Goal: Task Accomplishment & Management: Complete application form

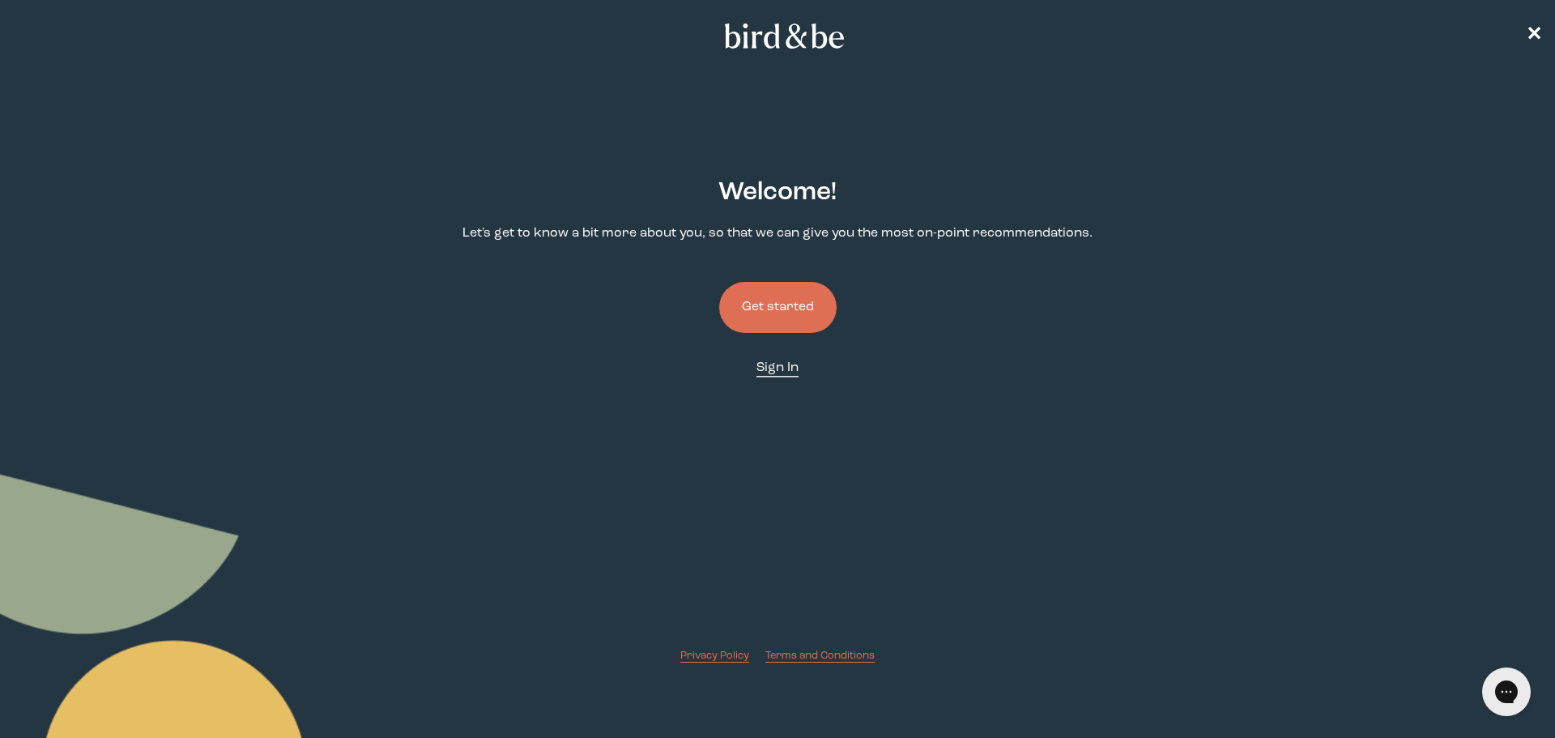
click at [777, 375] on link "Sign In" at bounding box center [778, 368] width 42 height 19
click at [765, 319] on button "Get started" at bounding box center [777, 307] width 117 height 51
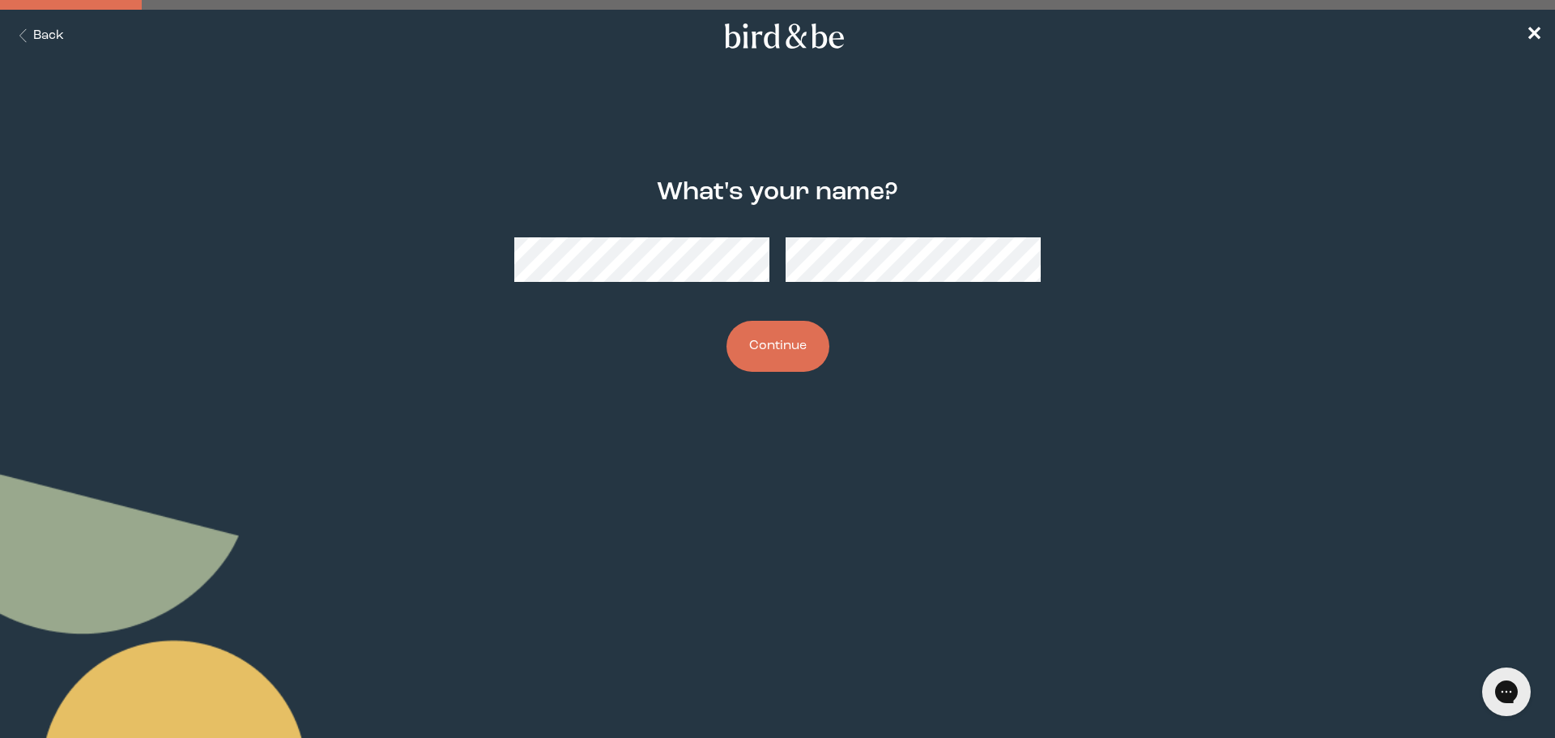
click at [776, 367] on button "Continue" at bounding box center [778, 346] width 103 height 51
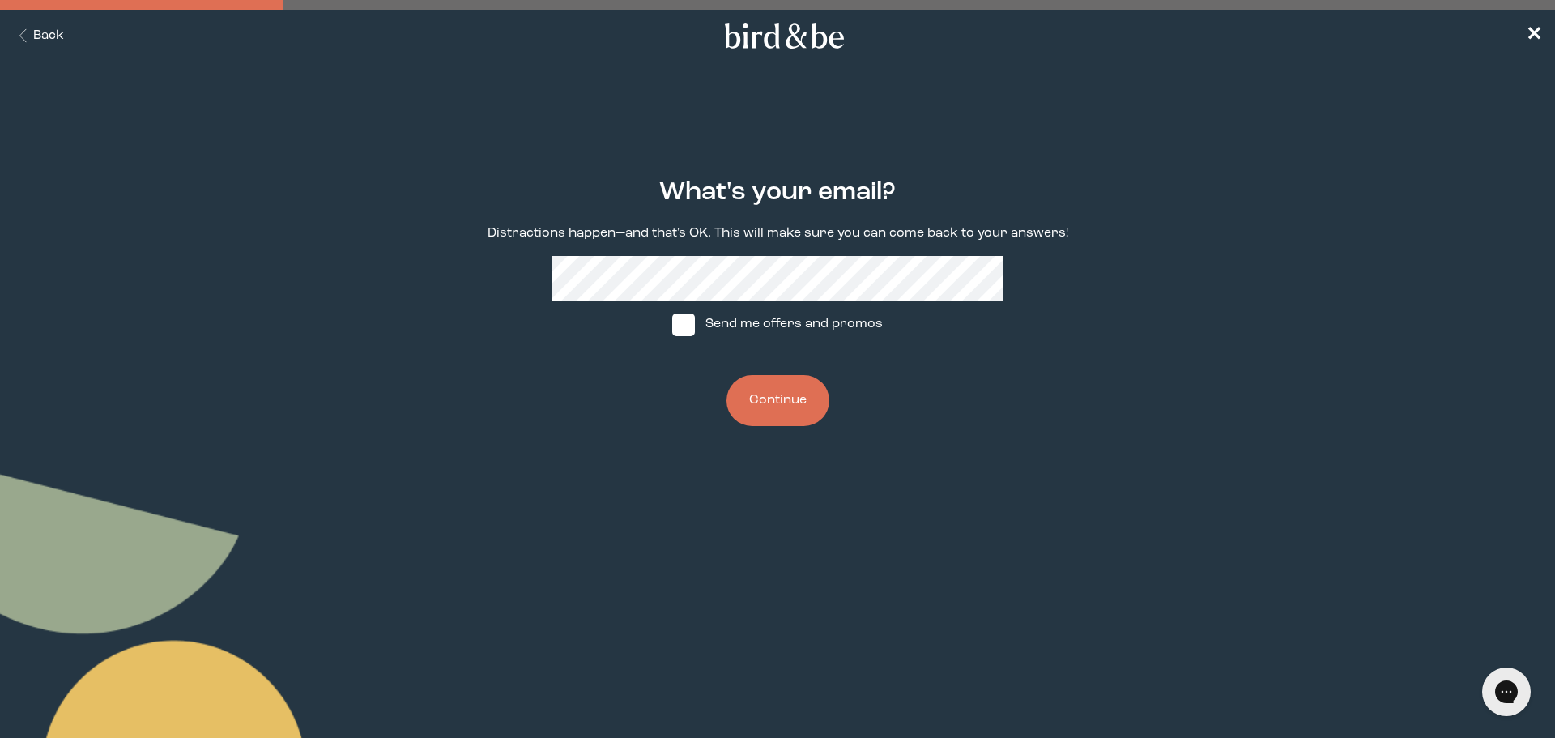
click at [795, 403] on button "Continue" at bounding box center [778, 400] width 103 height 51
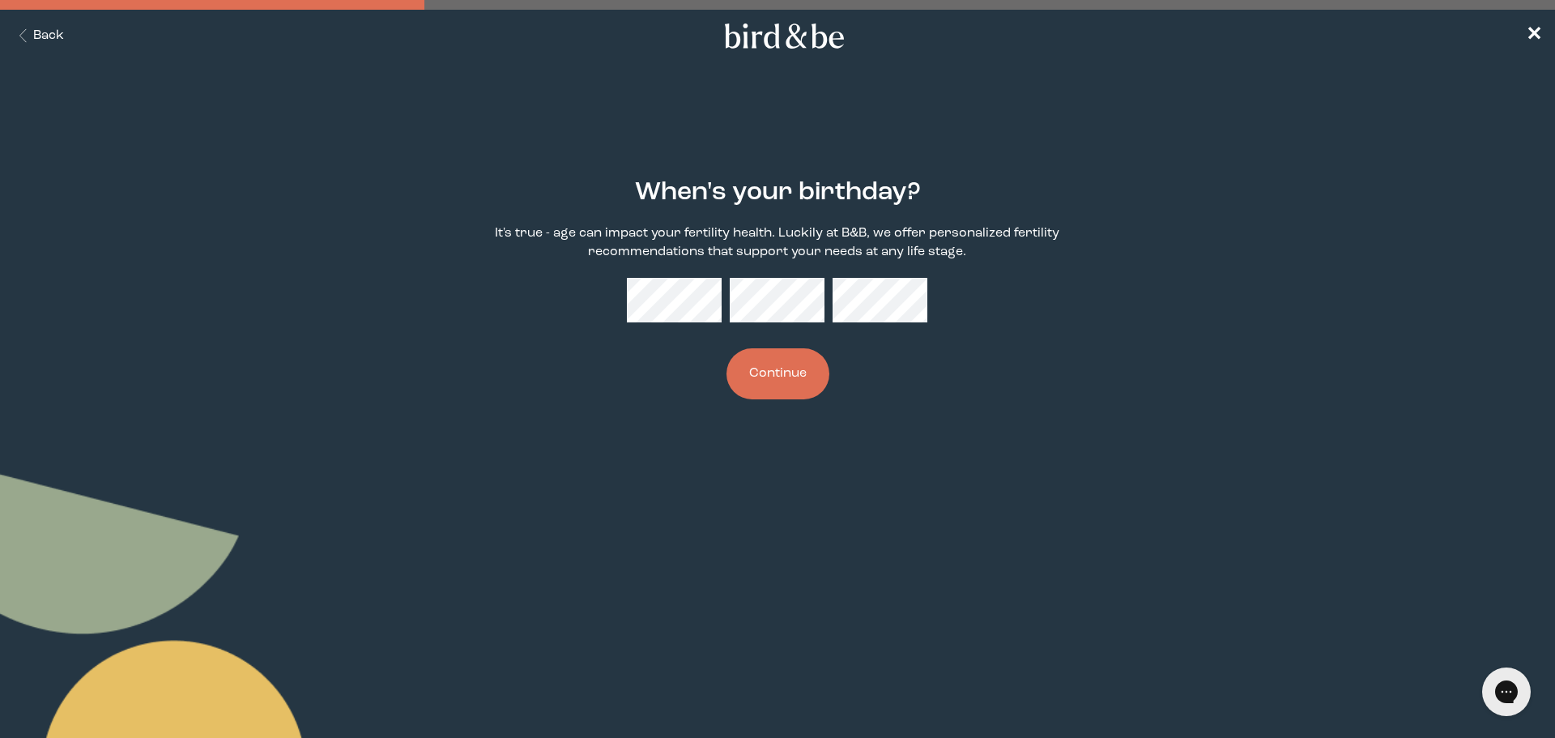
click at [622, 269] on div "When's your birthday? It's true - age can impact your fertility health. Luckily…" at bounding box center [778, 288] width 752 height 273
click at [772, 372] on button "Continue" at bounding box center [778, 373] width 103 height 51
click at [727, 348] on button "Continue" at bounding box center [778, 373] width 103 height 51
click at [771, 382] on button "Continue" at bounding box center [778, 373] width 103 height 51
click at [788, 383] on button "Continue" at bounding box center [778, 373] width 103 height 51
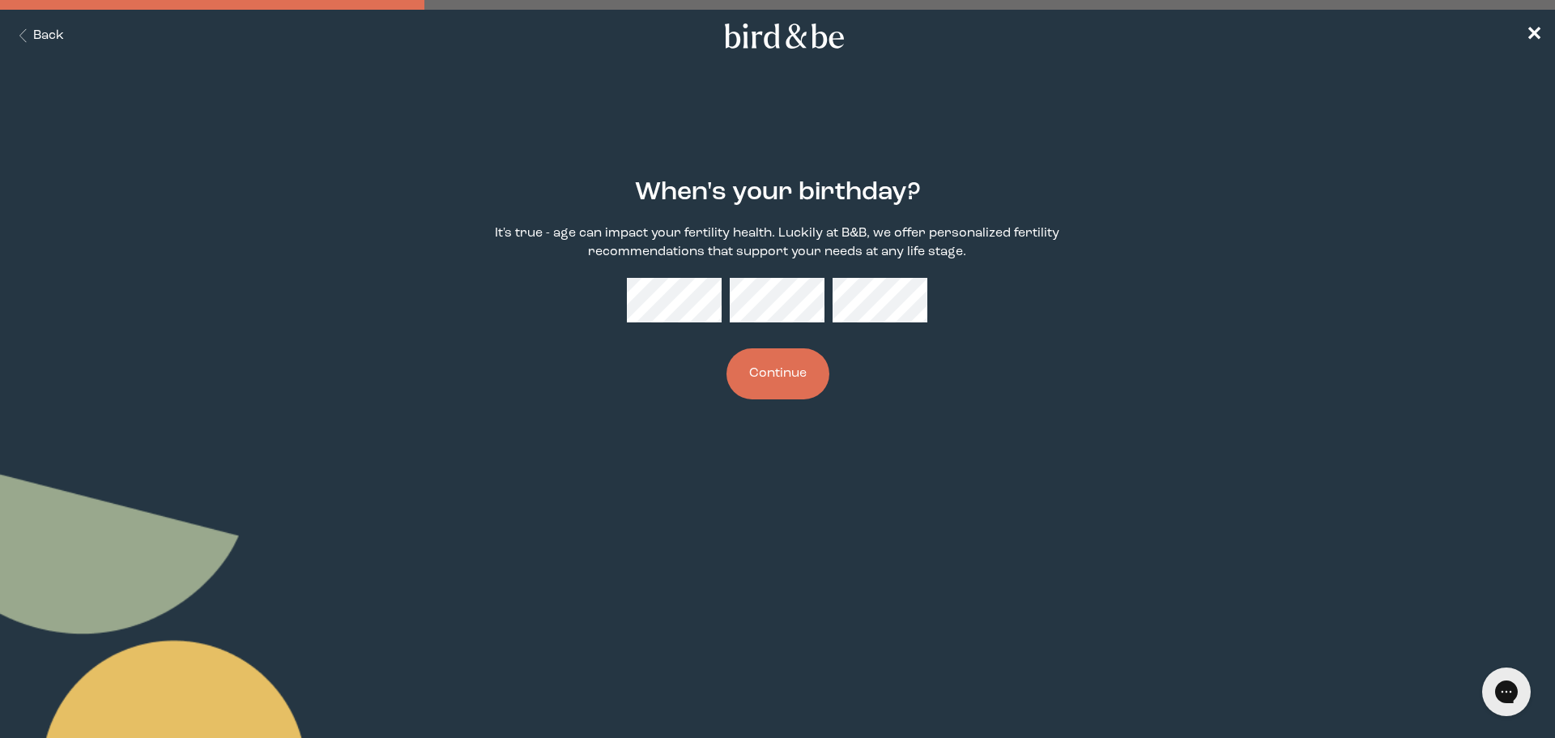
click at [788, 383] on button "Continue" at bounding box center [778, 373] width 103 height 51
click at [707, 288] on div at bounding box center [777, 300] width 301 height 45
click at [602, 288] on div "When's your birthday? It's true - age can impact your fertility health. Luckily…" at bounding box center [778, 288] width 752 height 273
click at [783, 383] on button "Continue" at bounding box center [778, 373] width 103 height 51
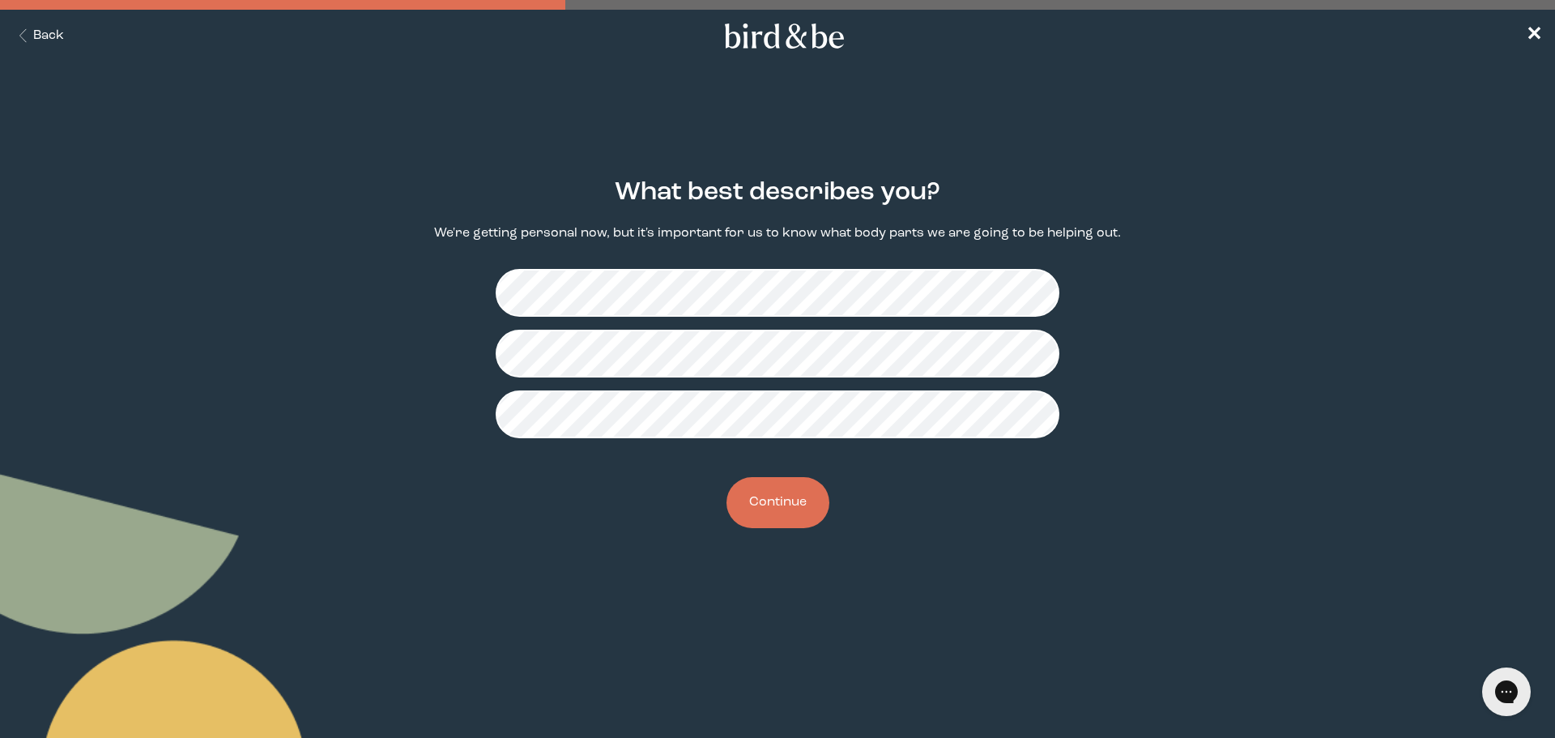
click at [785, 493] on button "Continue" at bounding box center [778, 502] width 103 height 51
click at [793, 507] on button "Continue" at bounding box center [778, 502] width 103 height 51
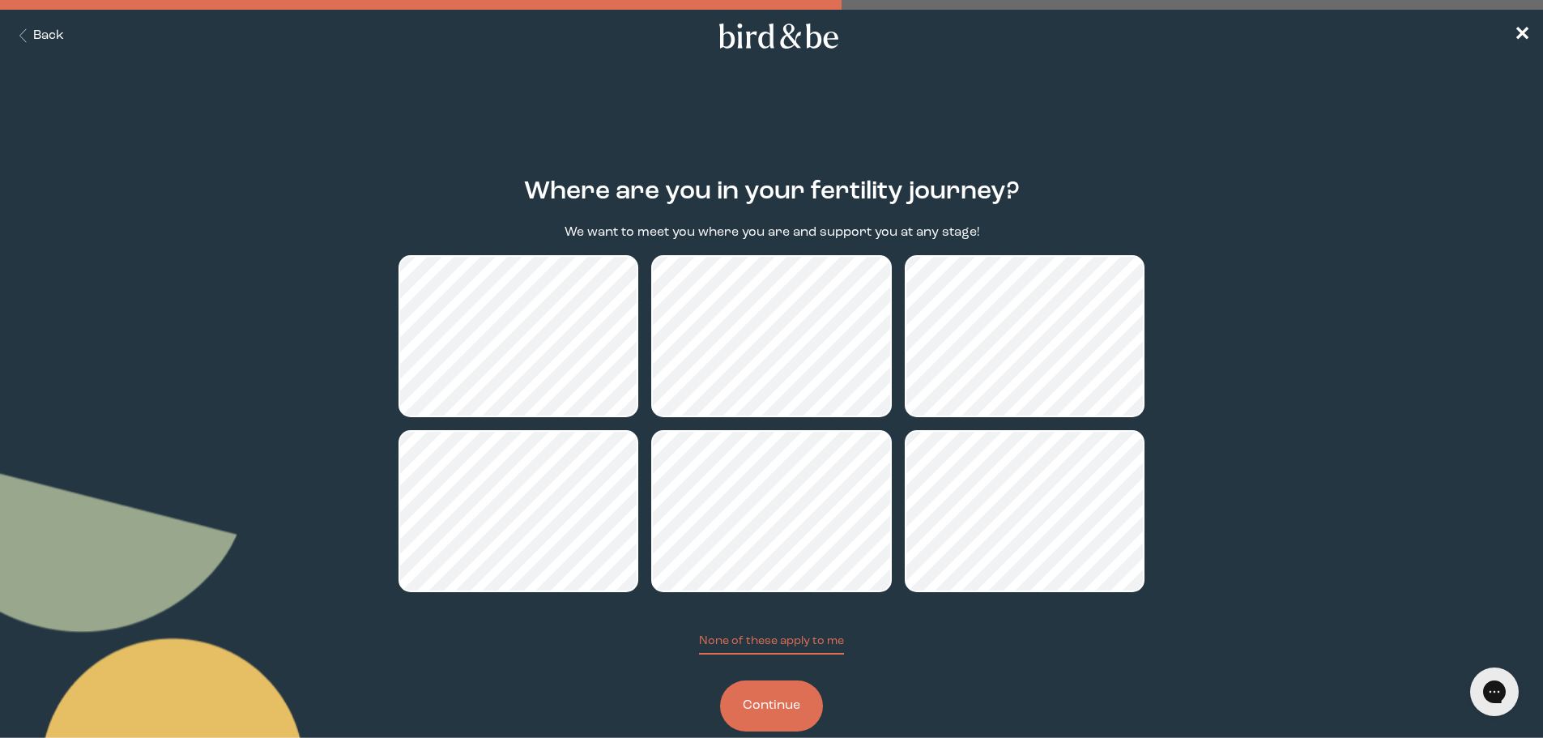
click at [788, 707] on button "Continue" at bounding box center [771, 706] width 103 height 51
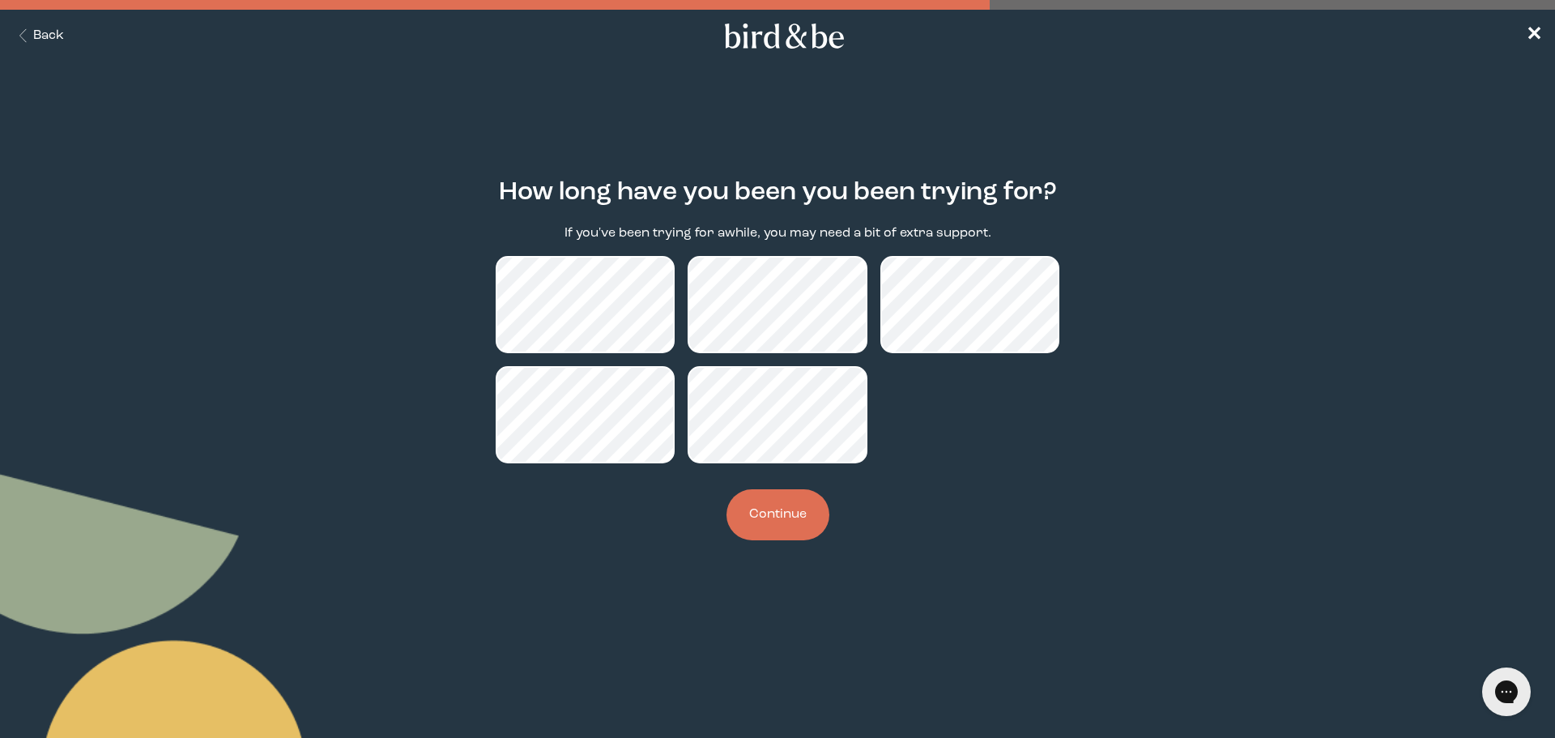
click at [793, 511] on button "Continue" at bounding box center [778, 514] width 103 height 51
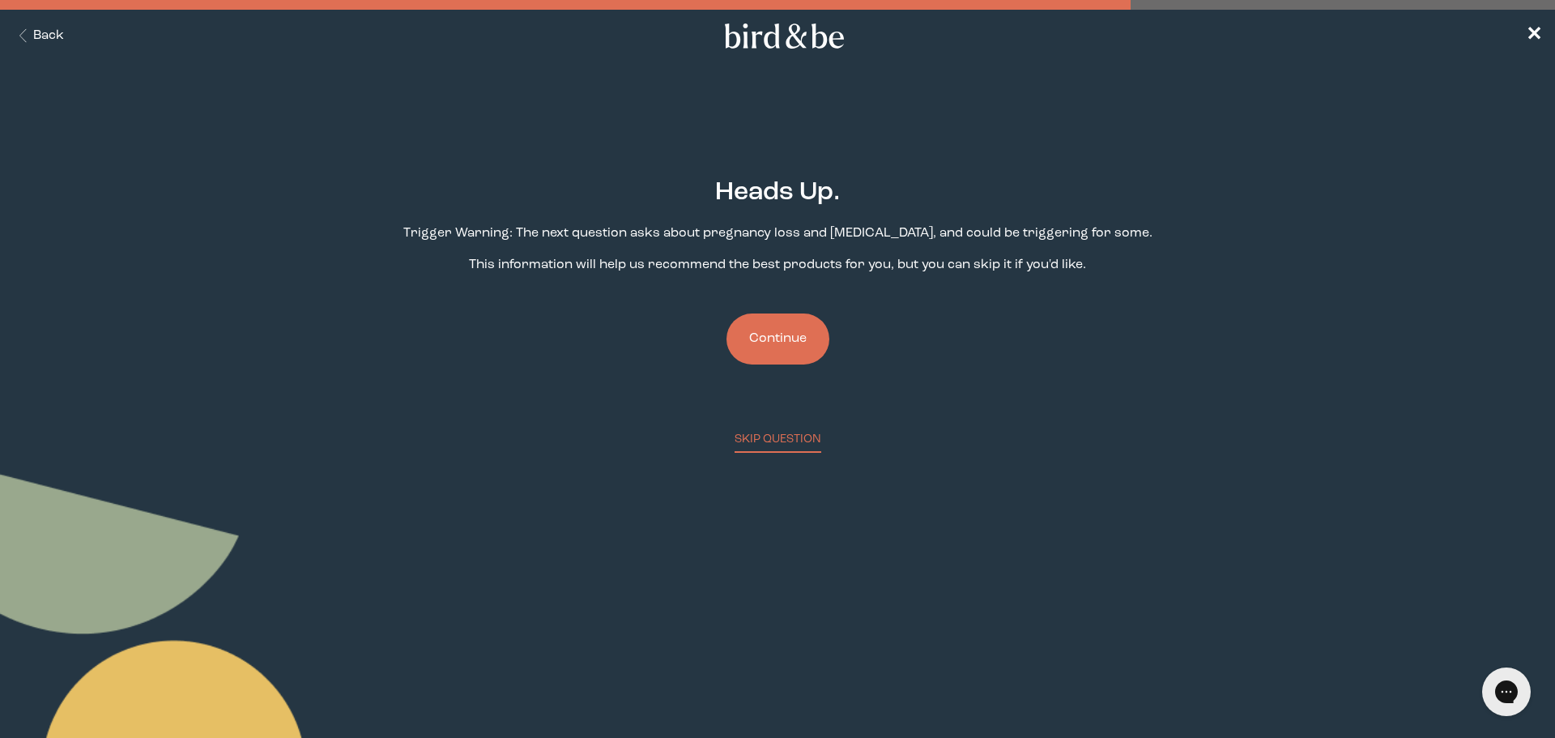
click at [790, 348] on button "Continue" at bounding box center [778, 339] width 103 height 51
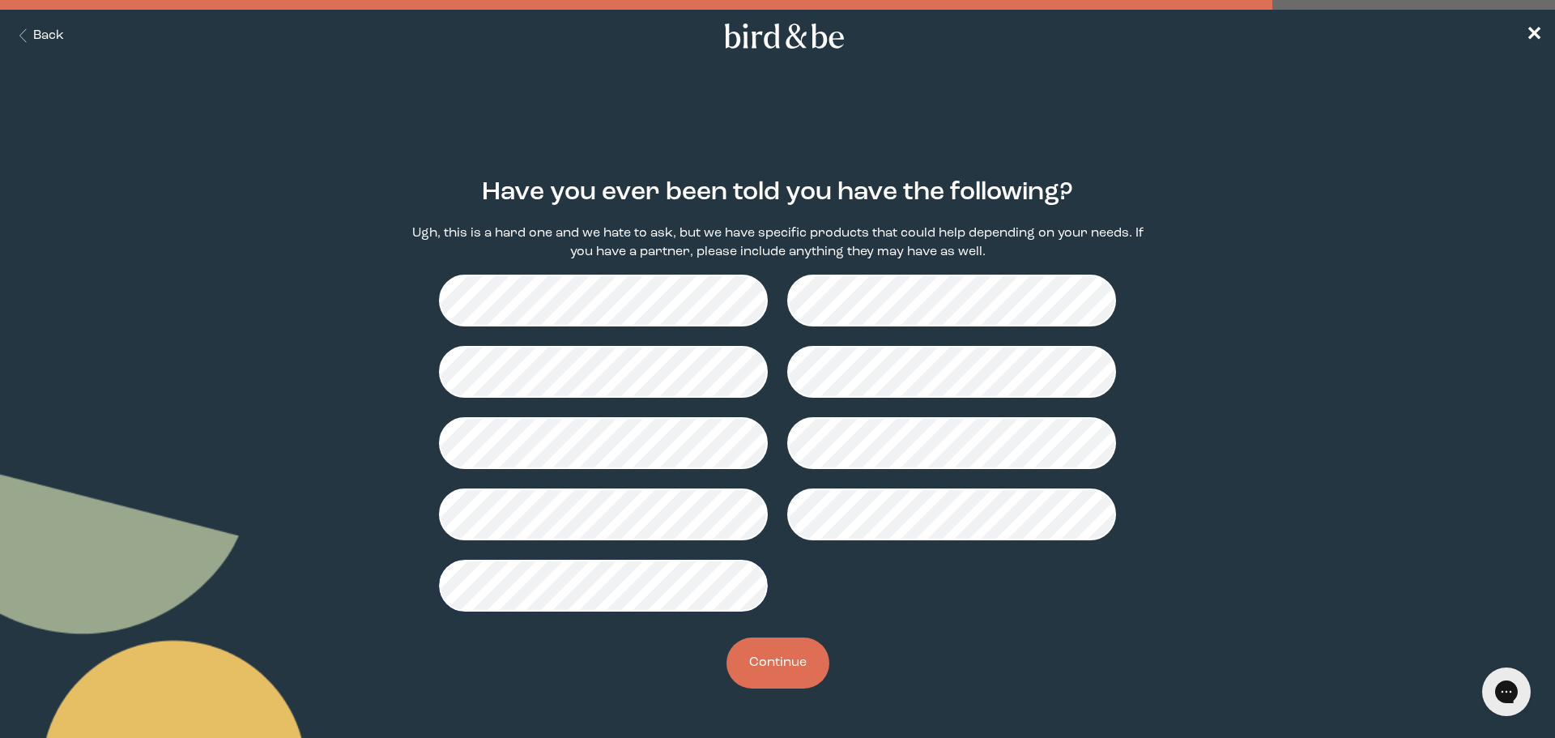
click at [785, 664] on button "Continue" at bounding box center [778, 663] width 103 height 51
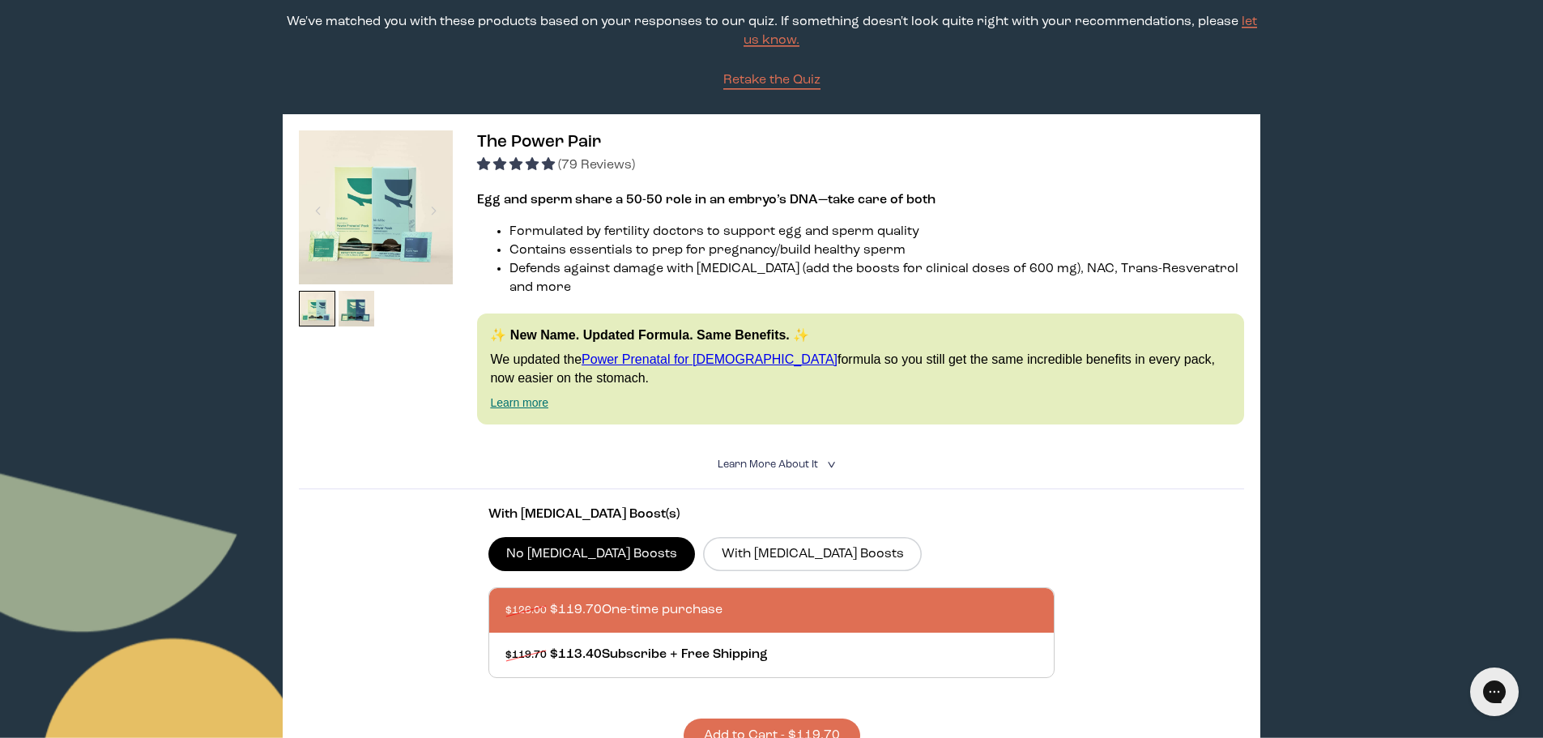
scroll to position [134, 0]
click at [551, 538] on label "No CoQ10 Boosts" at bounding box center [592, 553] width 207 height 34
click at [0, 0] on input "No CoQ10 Boosts" at bounding box center [0, 0] width 0 height 0
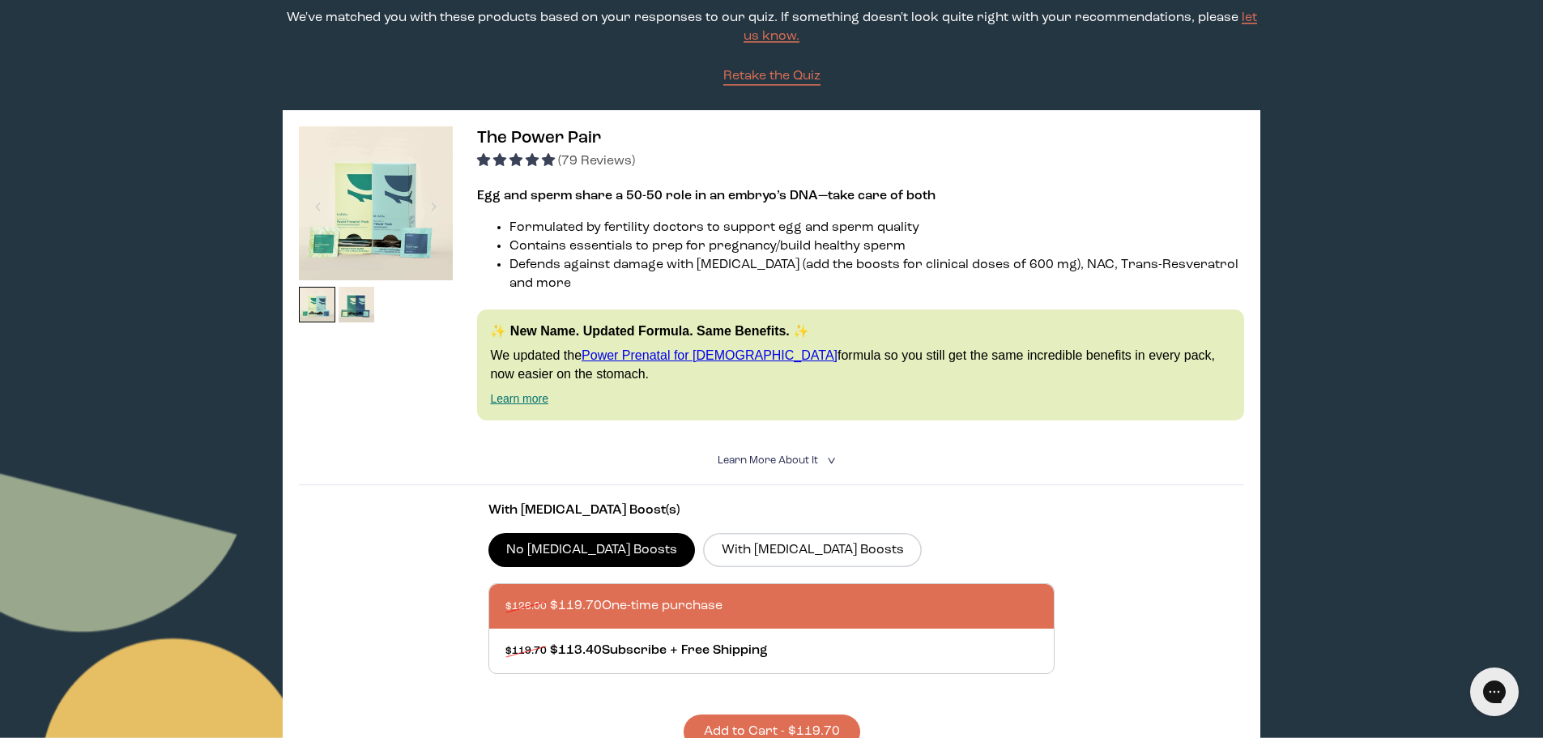
scroll to position [135, 0]
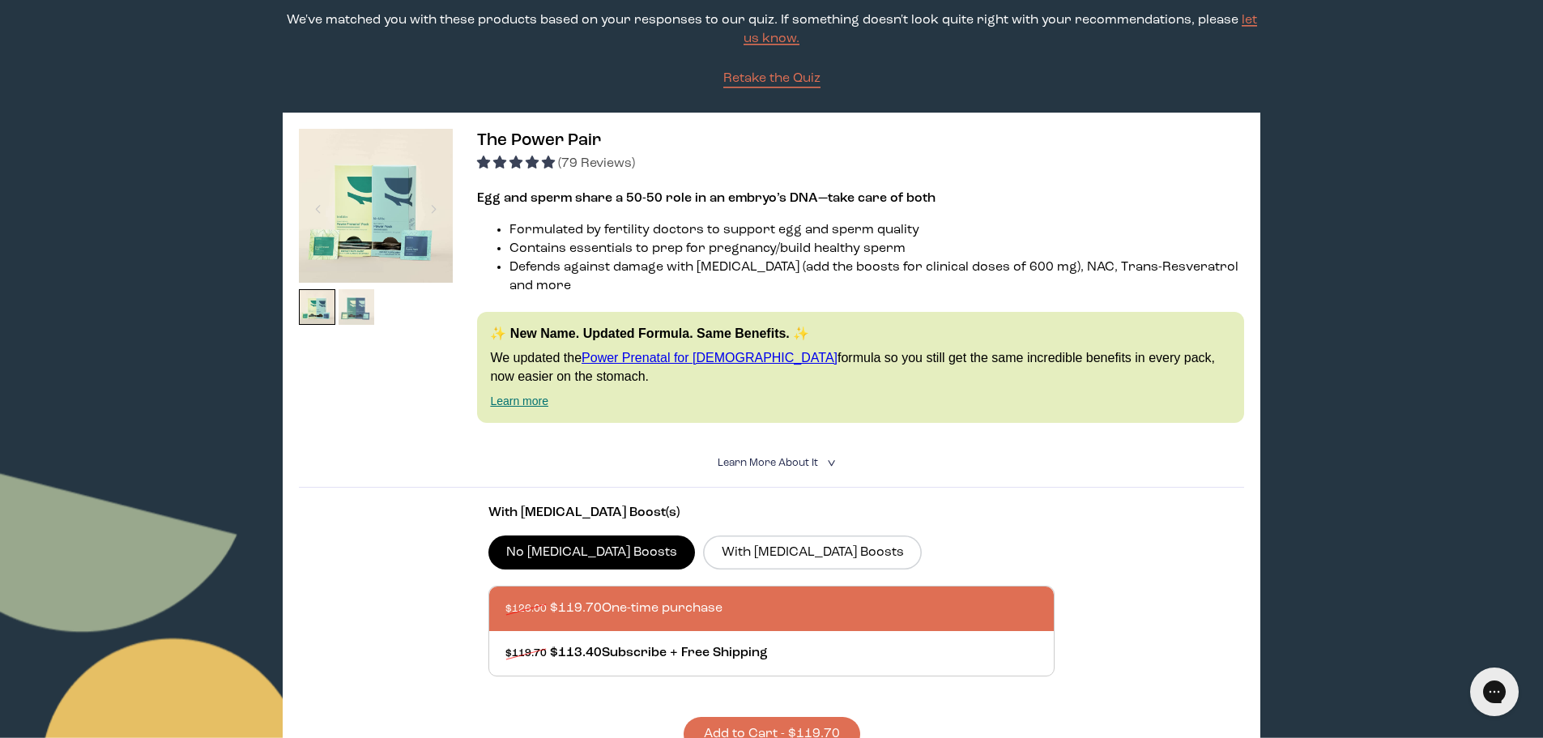
click at [356, 304] on img at bounding box center [357, 307] width 36 height 36
drag, startPoint x: 311, startPoint y: 311, endPoint x: 348, endPoint y: 312, distance: 36.5
click at [314, 311] on img at bounding box center [317, 307] width 36 height 36
click at [536, 139] on span "The Power Pair" at bounding box center [539, 140] width 124 height 17
click at [825, 459] on icon "<" at bounding box center [829, 463] width 15 height 9
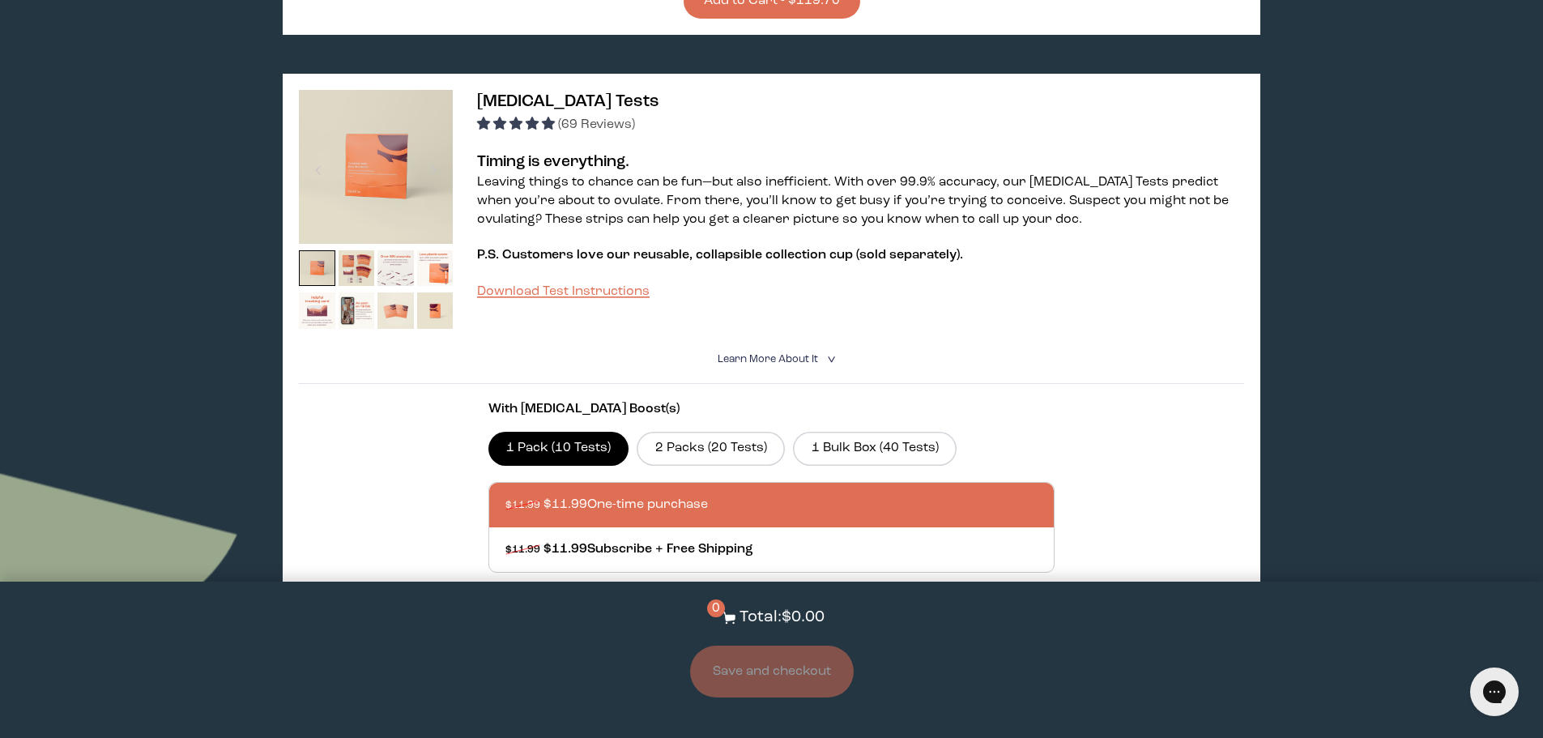
scroll to position [1133, 0]
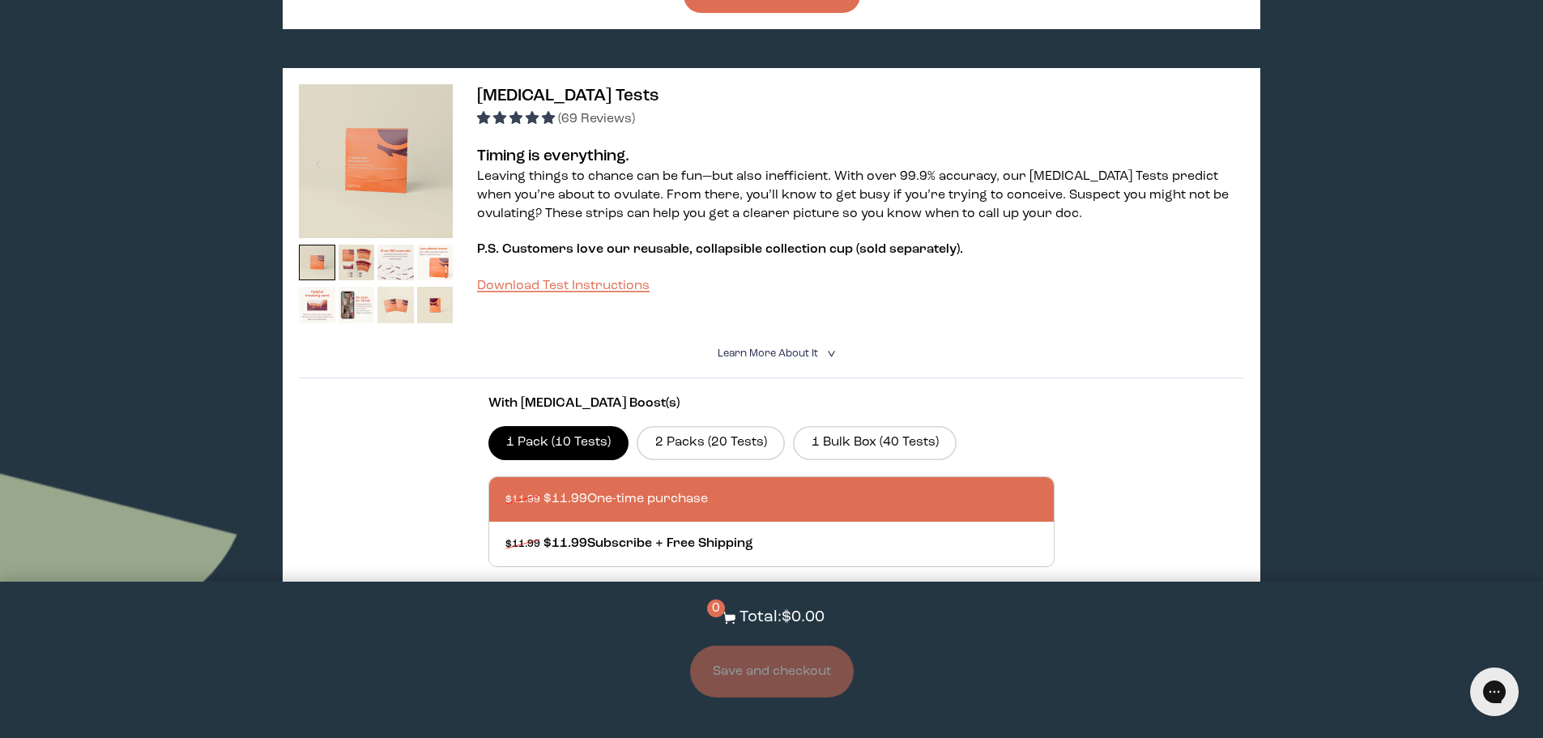
click at [1204, 417] on section "With CoQ10 Boost(s) 1 Pack (10 Tests) 2 Packs (20 Tests) 1 Bulk Box (40 Tests) …" at bounding box center [771, 510] width 945 height 264
drag, startPoint x: 625, startPoint y: 617, endPoint x: 650, endPoint y: 718, distance: 103.5
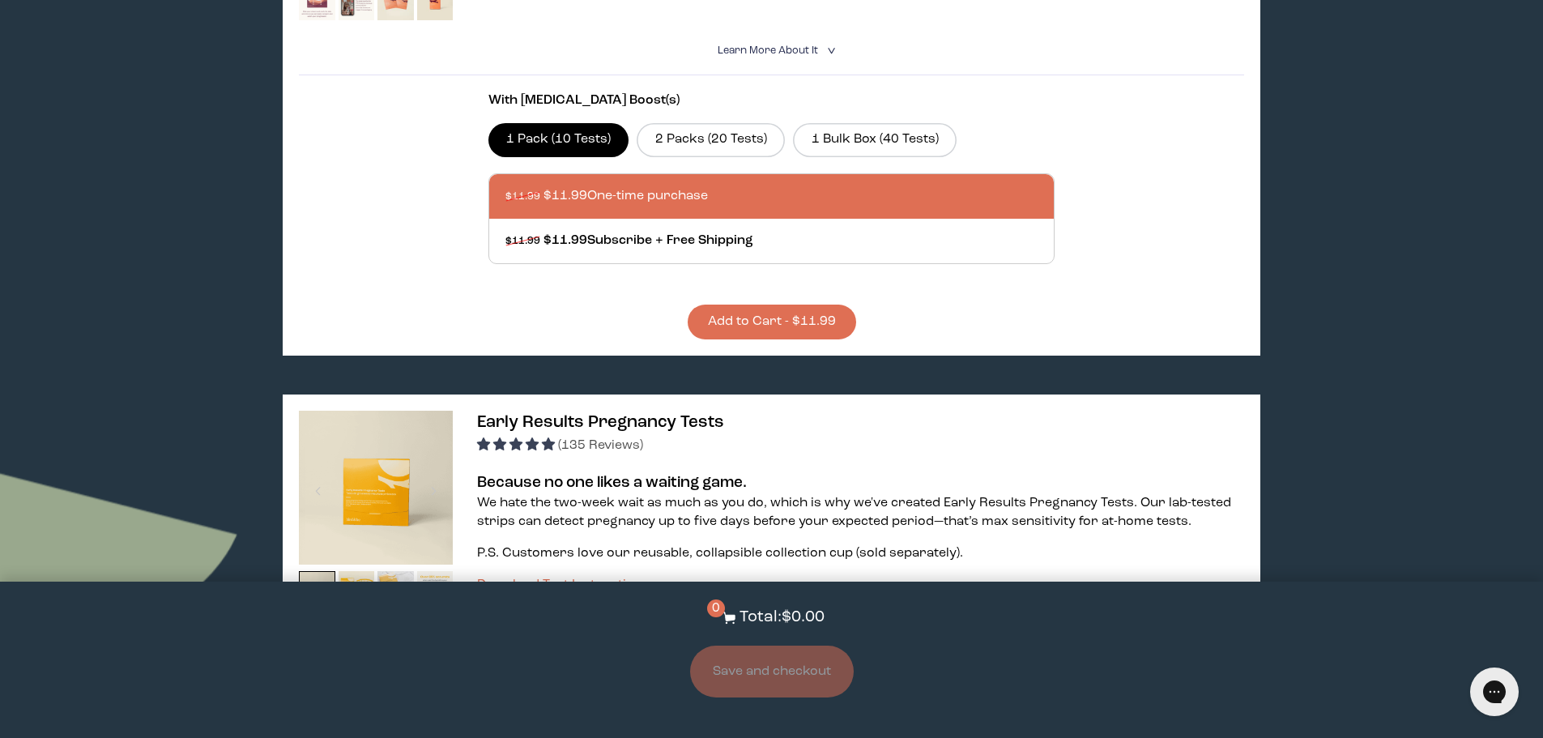
click at [935, 437] on div "Early Results Pregnancy Tests (135 Reviews) Because no one likes a waiting game…" at bounding box center [771, 690] width 977 height 591
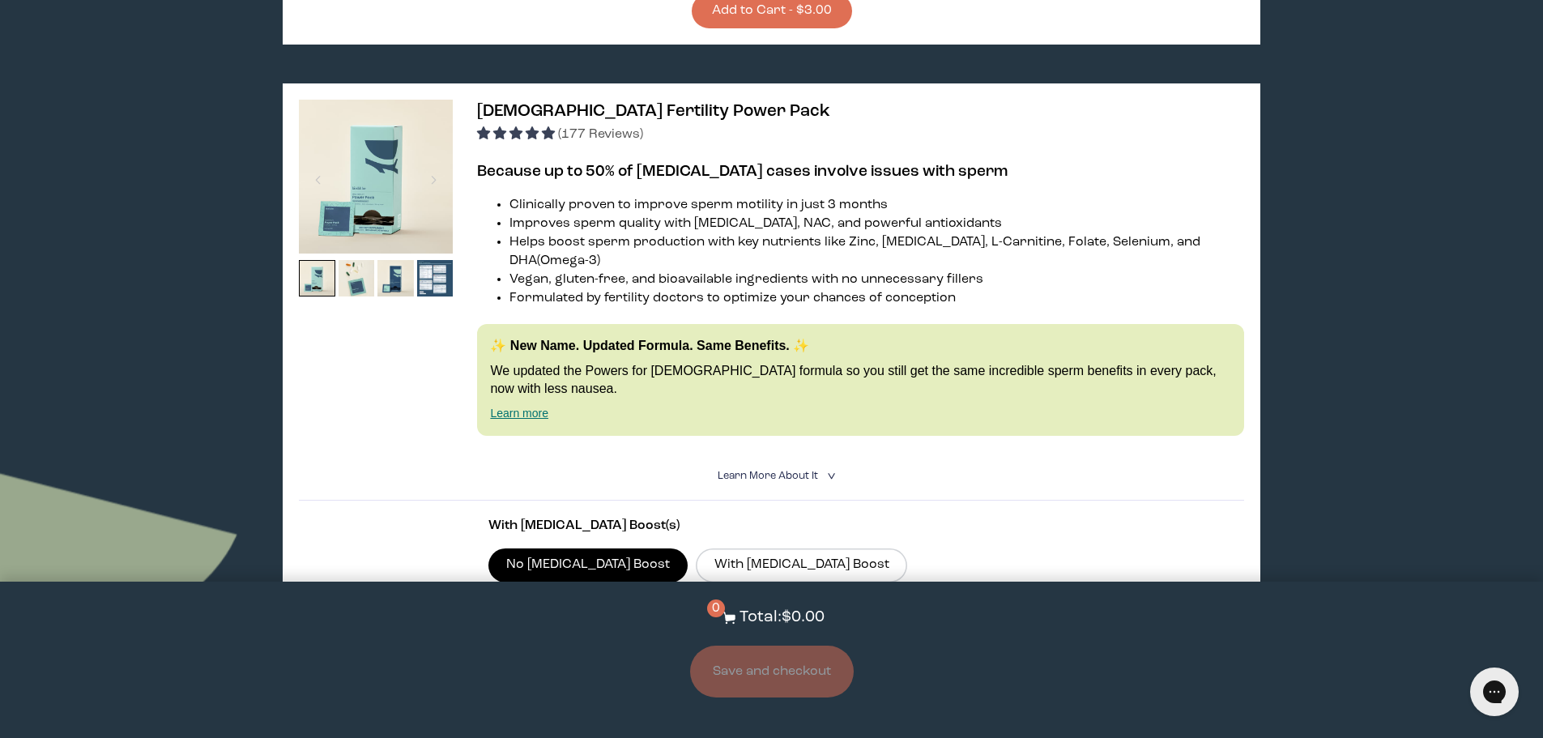
scroll to position [3246, 0]
click at [825, 472] on icon "<" at bounding box center [829, 476] width 15 height 9
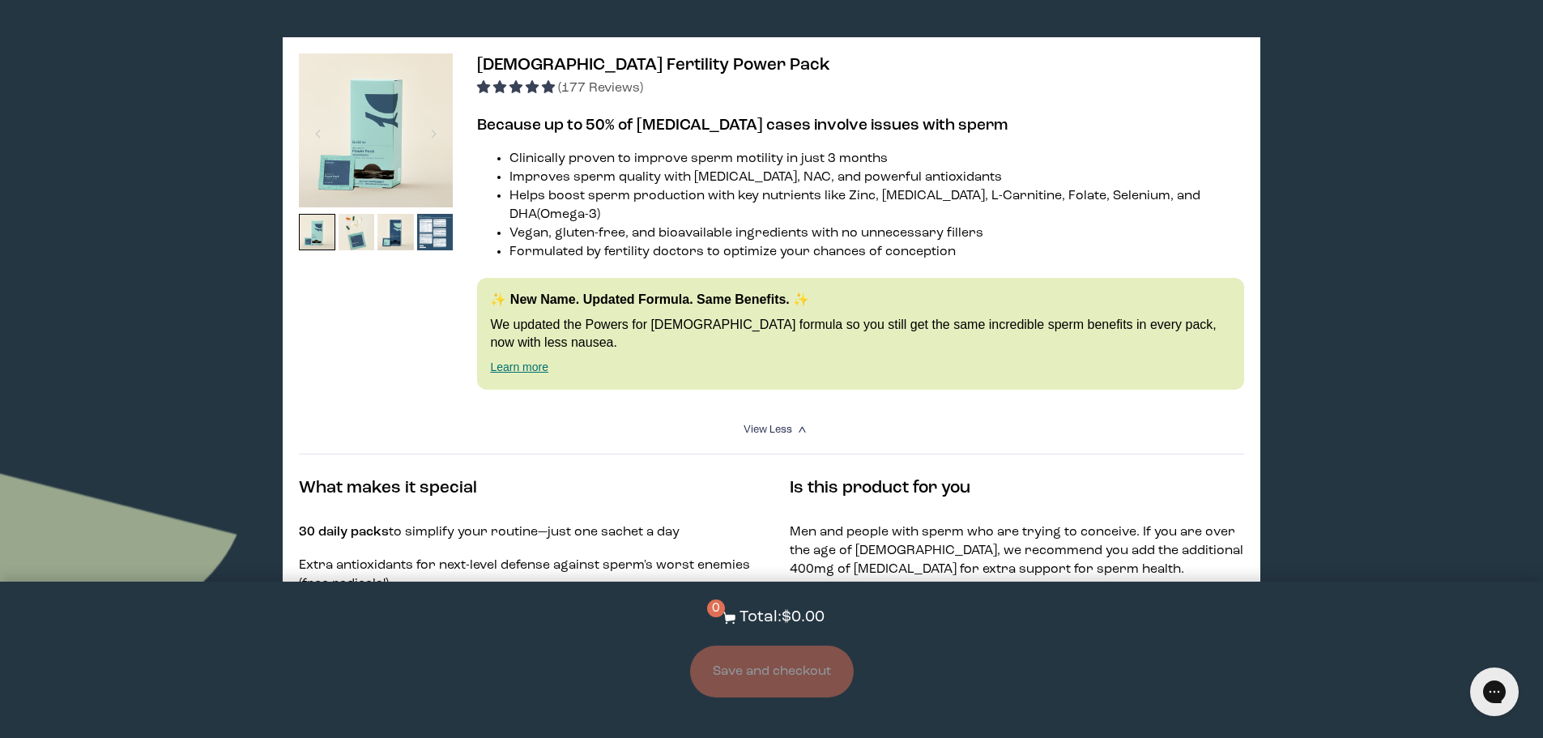
scroll to position [3274, 0]
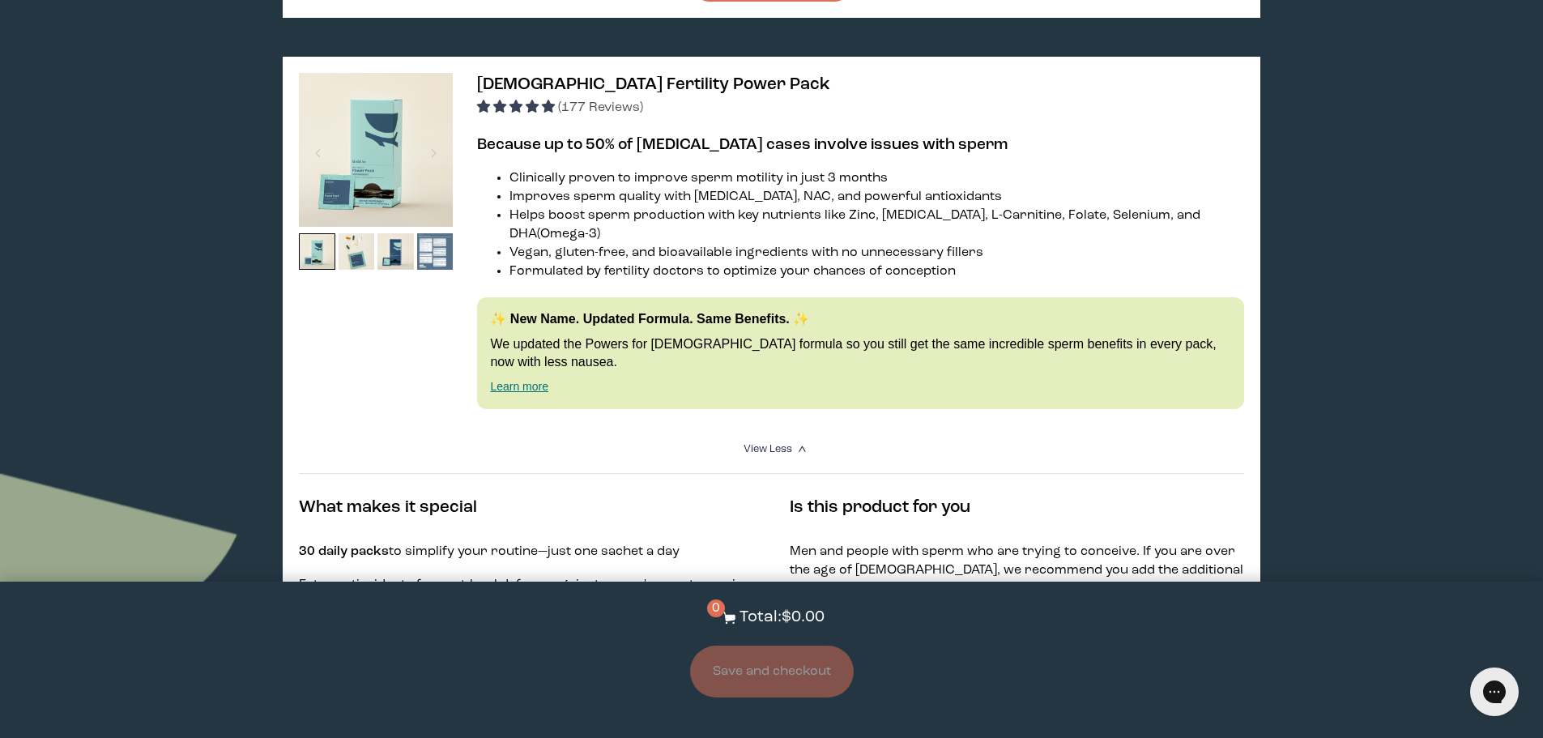
click at [433, 240] on img at bounding box center [435, 251] width 36 height 36
click at [437, 135] on div at bounding box center [434, 153] width 22 height 36
click at [438, 135] on div at bounding box center [434, 153] width 22 height 36
click at [433, 135] on div at bounding box center [434, 153] width 22 height 36
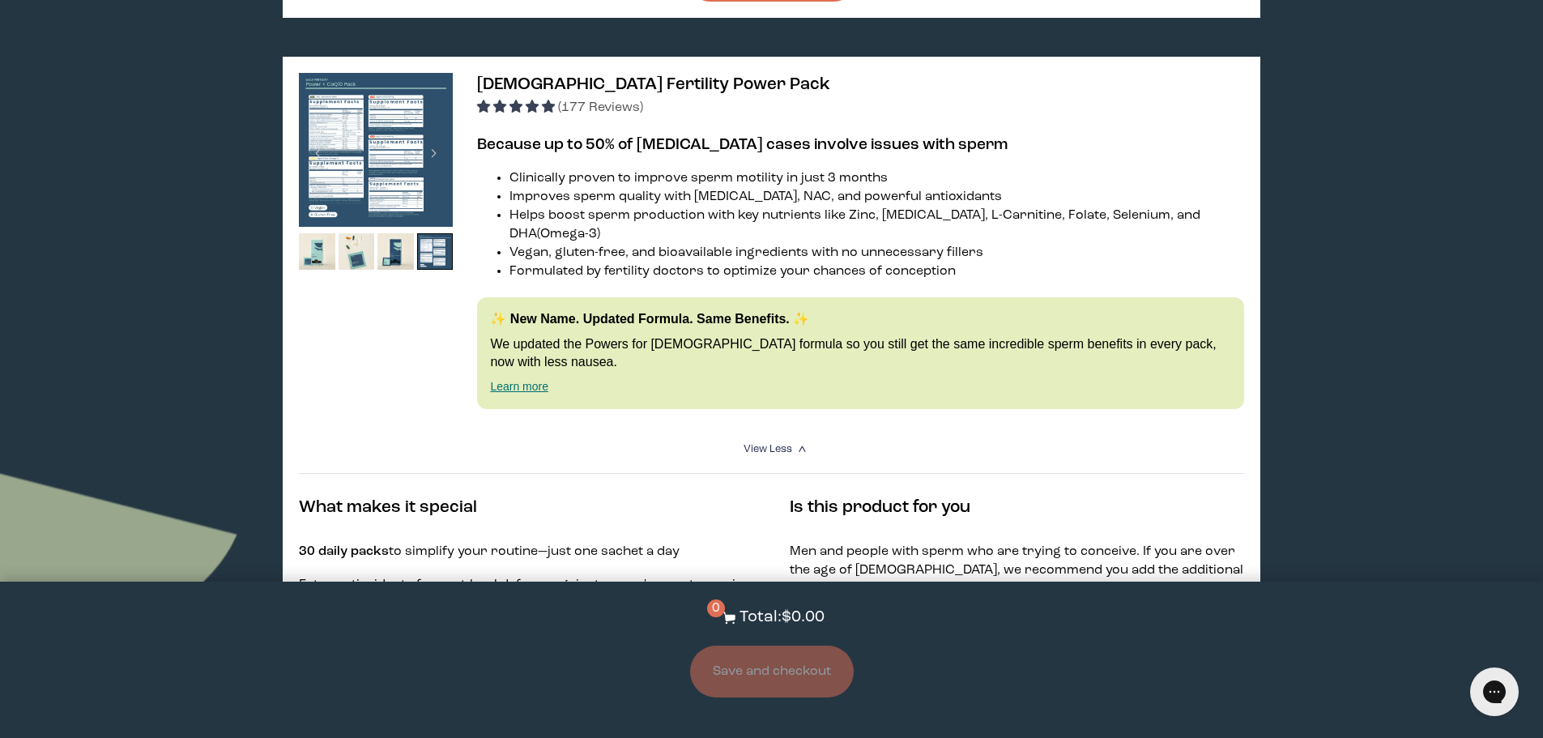
click at [350, 135] on img at bounding box center [376, 150] width 154 height 154
click at [355, 138] on img at bounding box center [376, 150] width 154 height 154
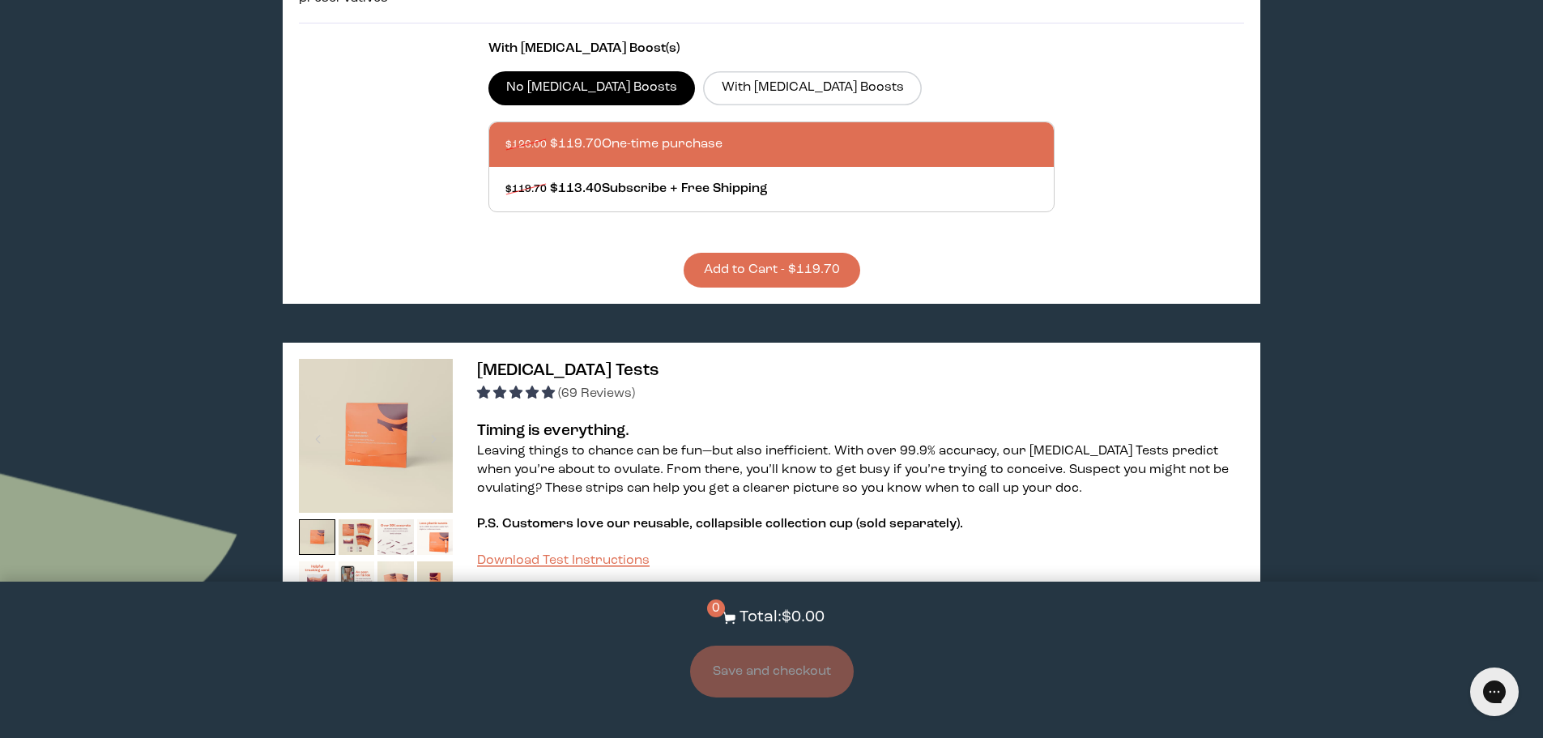
scroll to position [0, 0]
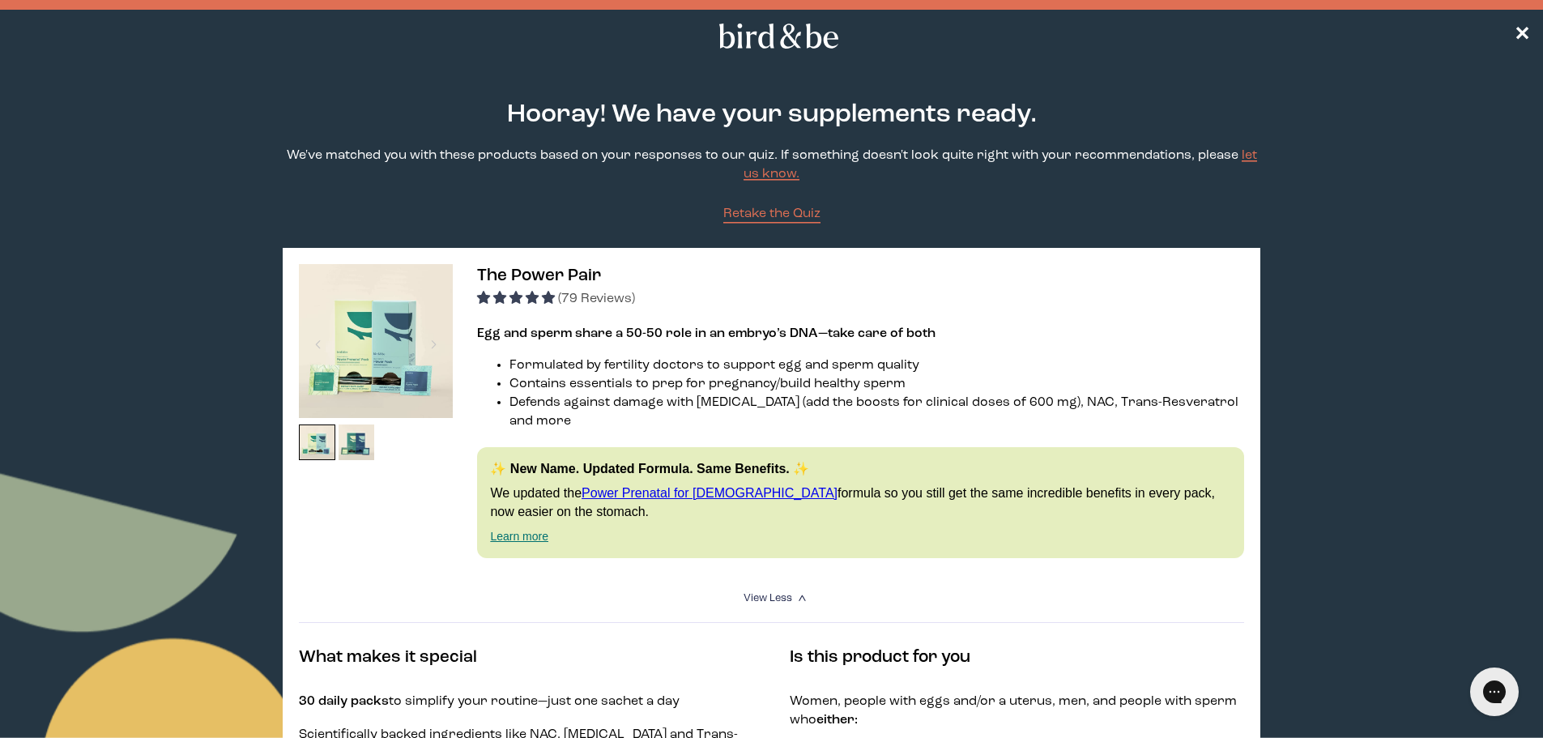
click at [796, 42] on icon at bounding box center [778, 35] width 127 height 25
